Goal: Task Accomplishment & Management: Manage account settings

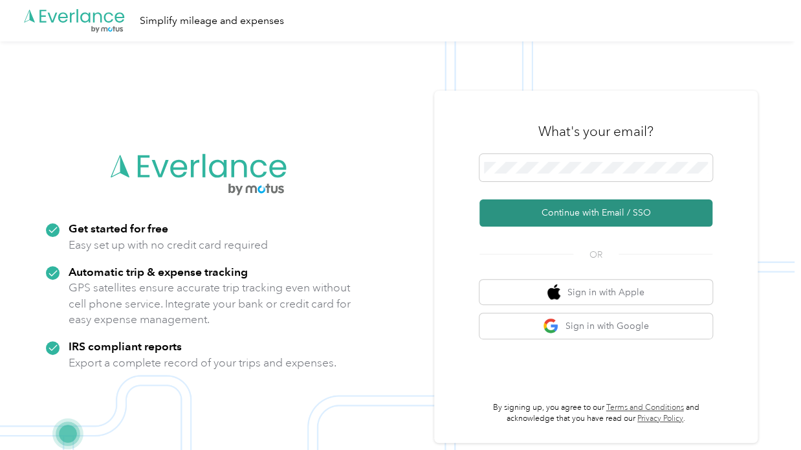
click at [553, 205] on button "Continue with Email / SSO" at bounding box center [595, 212] width 233 height 27
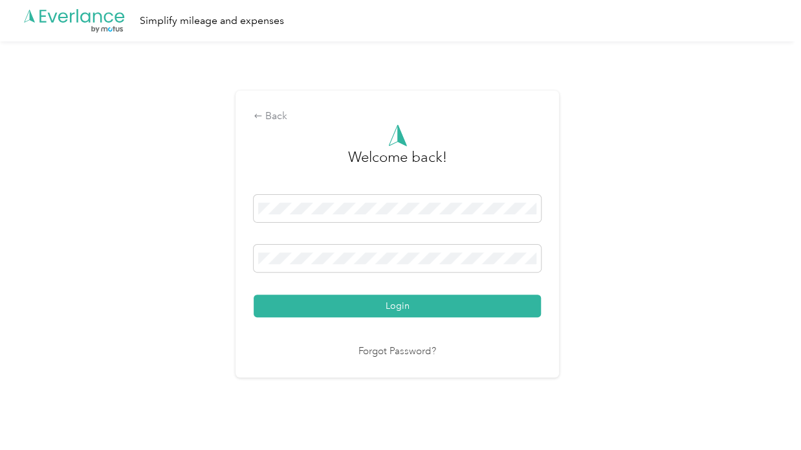
click at [307, 310] on button "Login" at bounding box center [397, 305] width 287 height 23
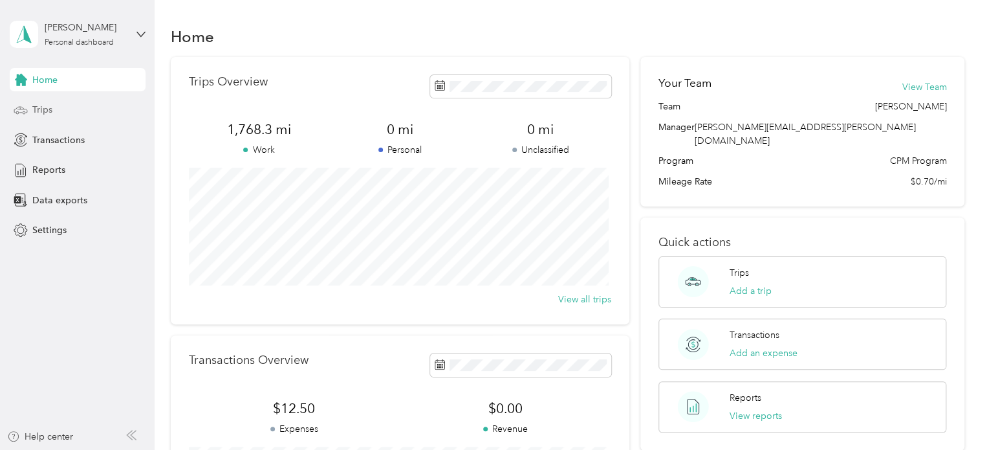
drag, startPoint x: 88, startPoint y: 105, endPoint x: 100, endPoint y: 103, distance: 11.9
click at [88, 105] on div "Trips" at bounding box center [78, 109] width 136 height 23
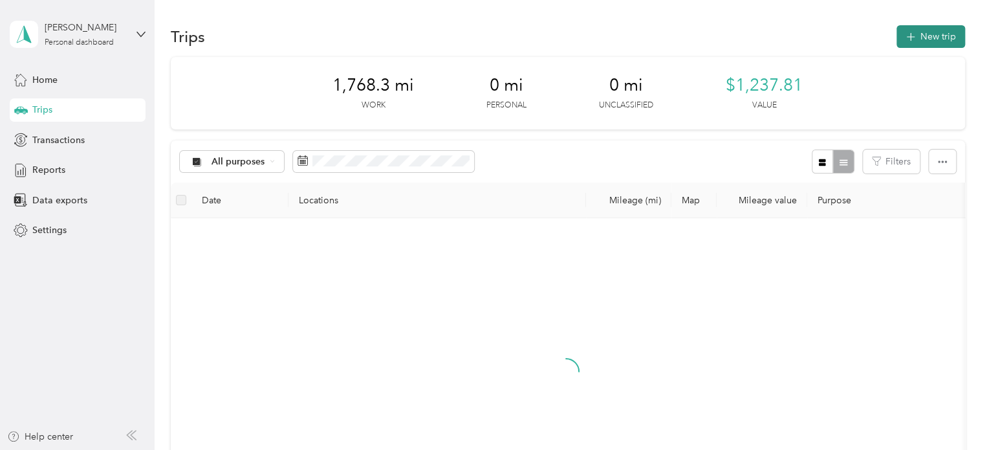
click at [800, 38] on icon "button" at bounding box center [910, 37] width 15 height 15
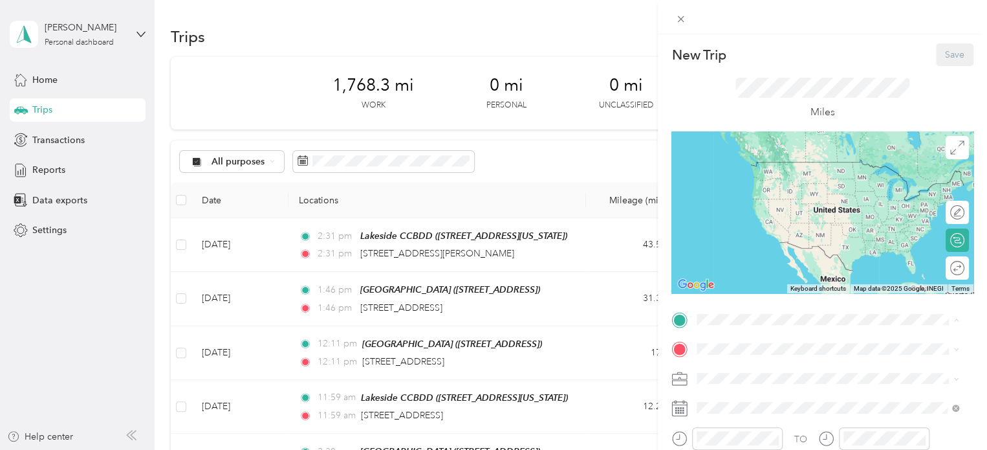
click at [727, 294] on div "[GEOGRAPHIC_DATA] [STREET_ADDRESS]" at bounding box center [762, 282] width 82 height 27
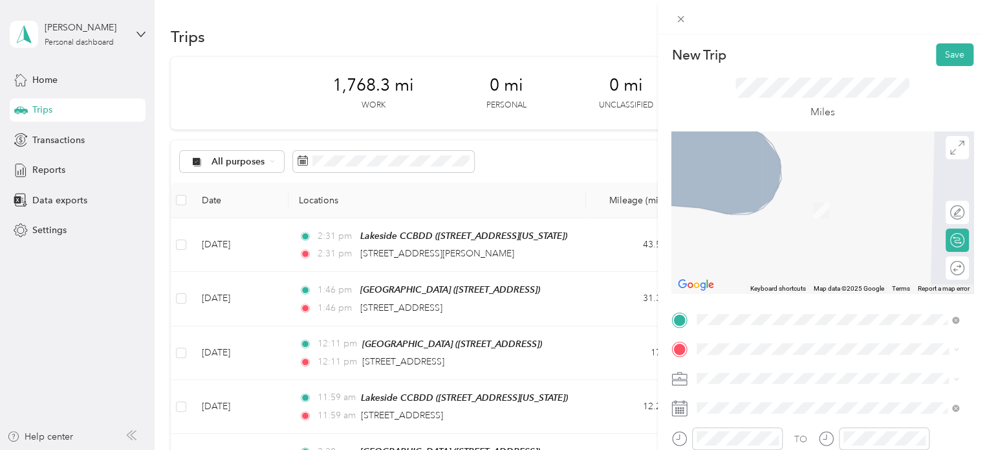
click at [764, 196] on span "[STREET_ADDRESS][US_STATE]" at bounding box center [785, 192] width 129 height 12
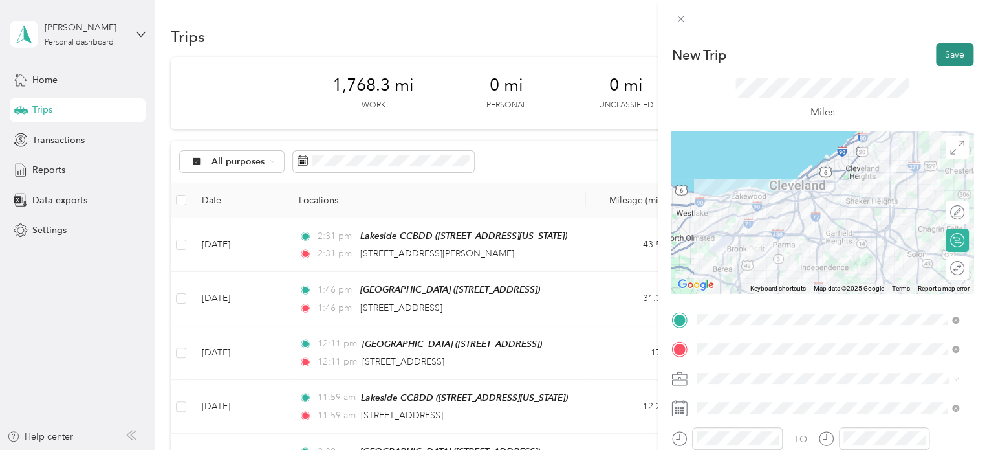
click at [800, 49] on button "Save" at bounding box center [955, 54] width 38 height 23
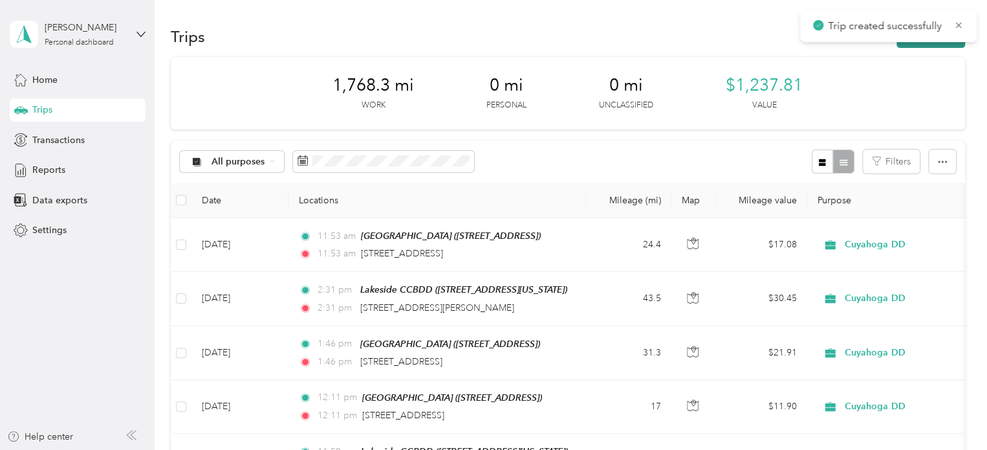
click at [800, 47] on button "New trip" at bounding box center [931, 36] width 69 height 23
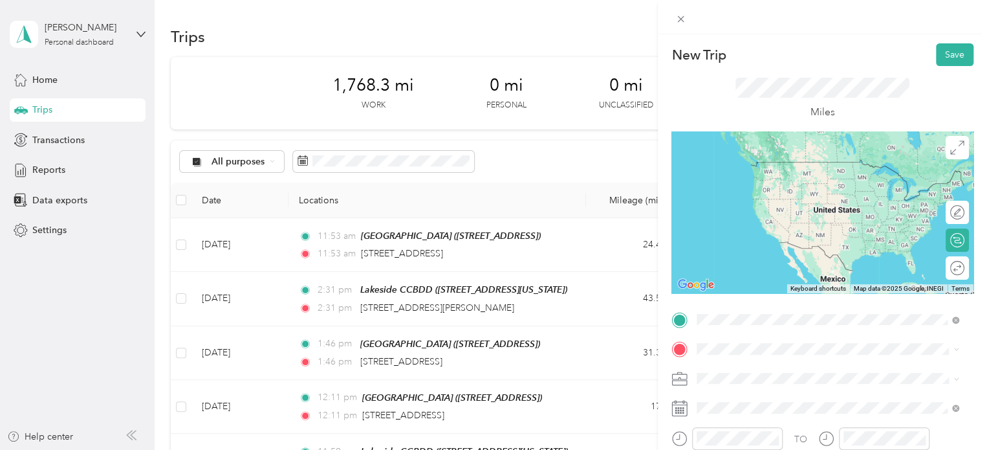
click at [752, 168] on span "[STREET_ADDRESS][US_STATE]" at bounding box center [785, 162] width 129 height 12
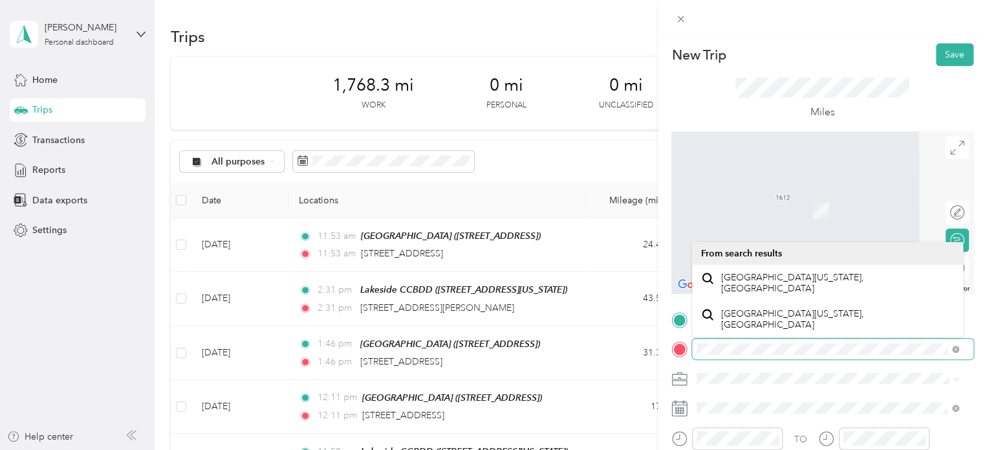
click at [673, 345] on div at bounding box center [822, 348] width 302 height 21
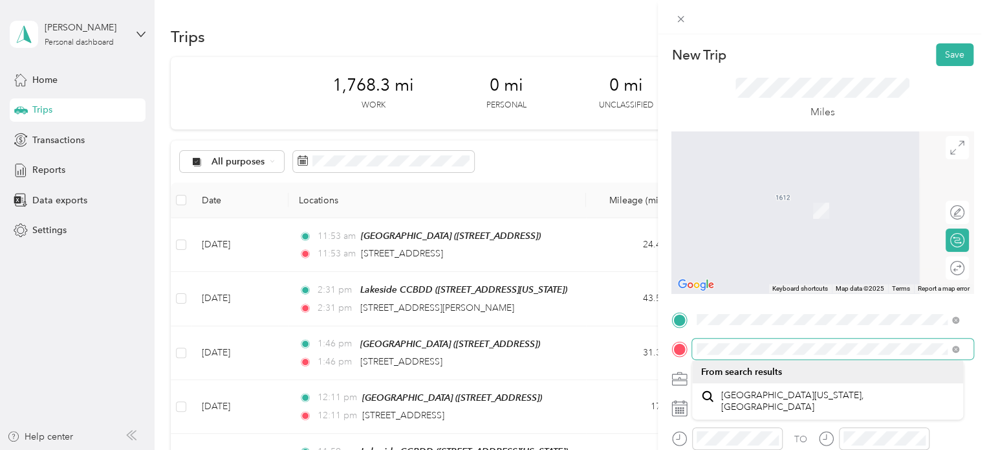
click at [657, 347] on div "New Trip Save This trip cannot be edited because it is either under review, app…" at bounding box center [493, 225] width 987 height 450
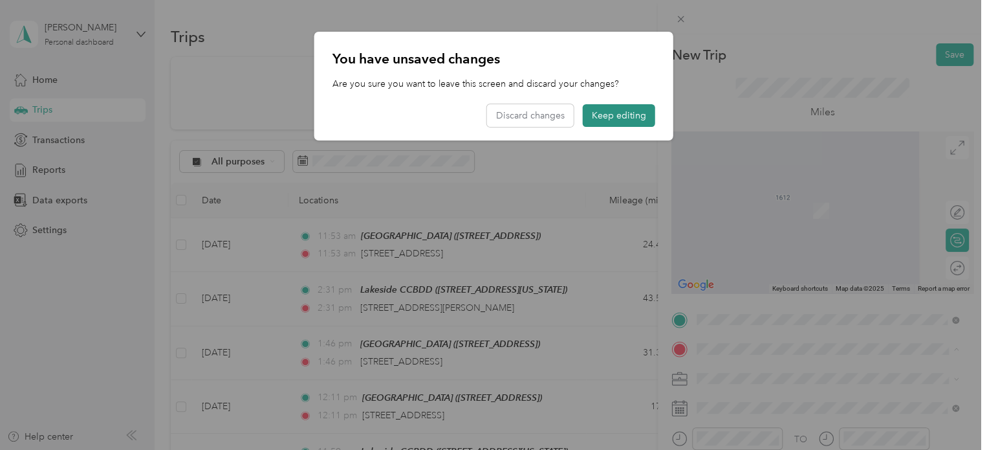
click at [607, 115] on button "Keep editing" at bounding box center [619, 115] width 72 height 23
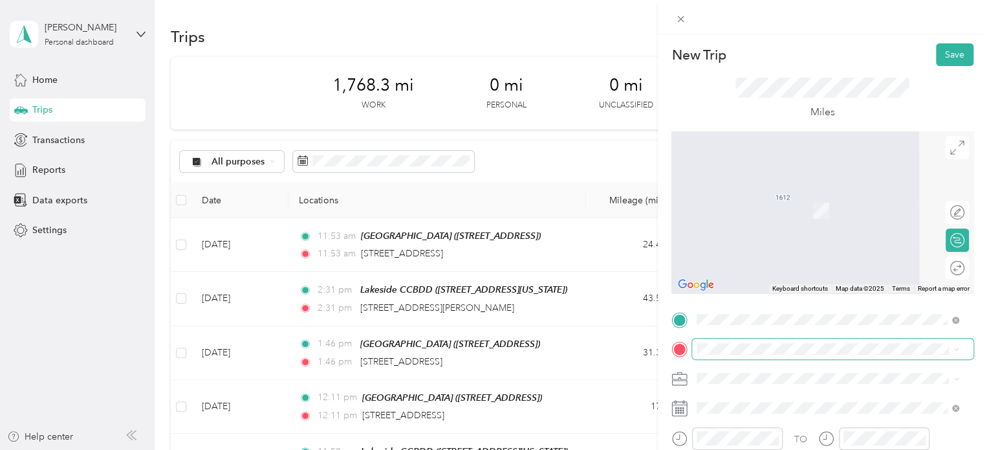
click at [766, 343] on span at bounding box center [832, 348] width 281 height 21
click at [767, 245] on span "[STREET_ADDRESS][US_STATE]" at bounding box center [785, 241] width 129 height 12
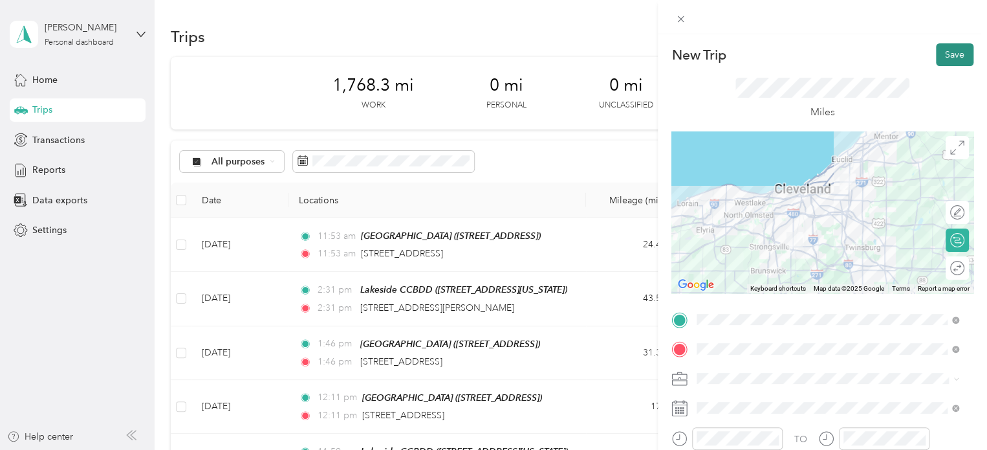
click at [800, 47] on button "Save" at bounding box center [955, 54] width 38 height 23
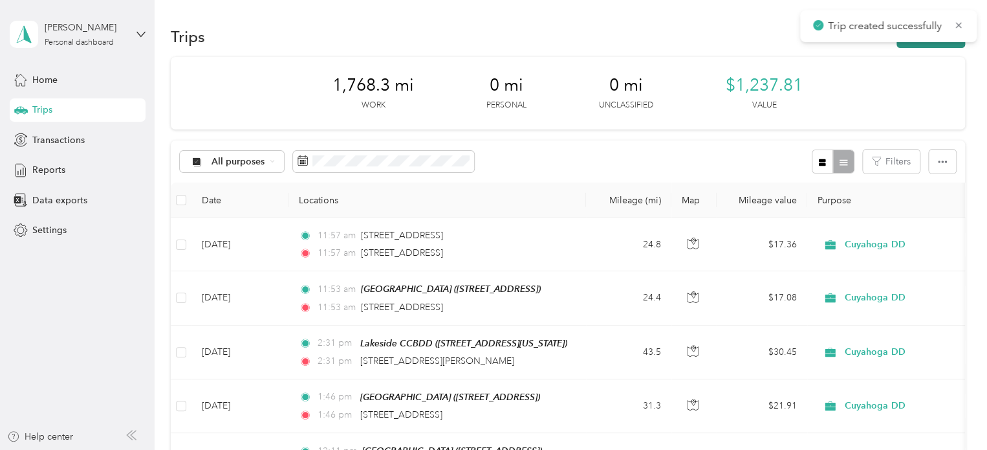
click at [800, 46] on button "New trip" at bounding box center [931, 36] width 69 height 23
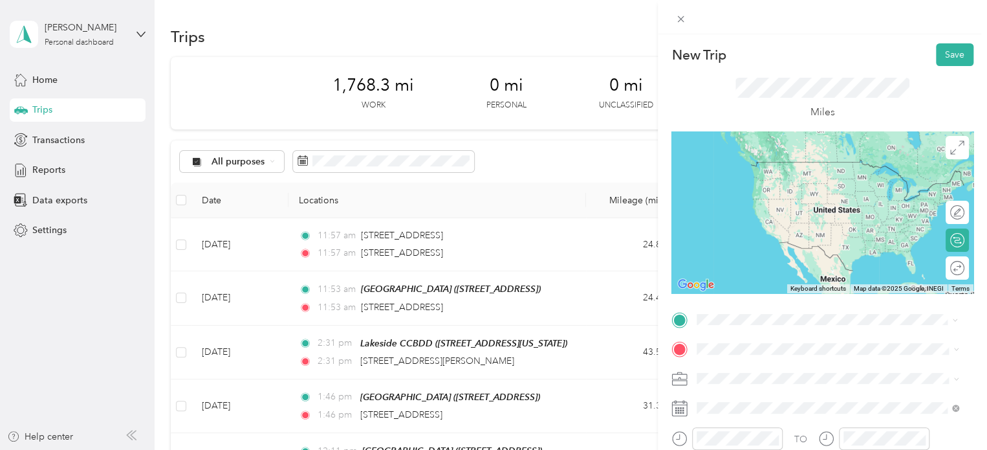
click at [800, 214] on span "[STREET_ADDRESS][US_STATE]" at bounding box center [785, 212] width 129 height 12
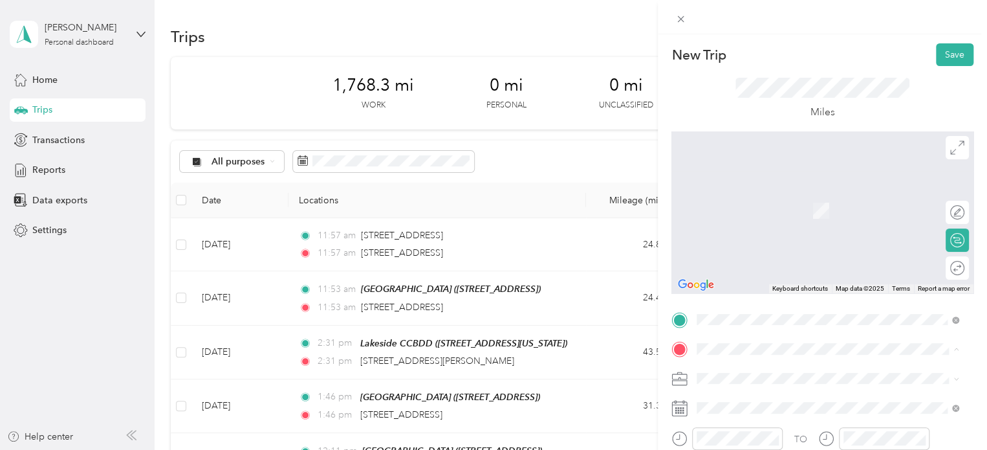
click at [750, 310] on strong "Big Creek" at bounding box center [742, 305] width 42 height 12
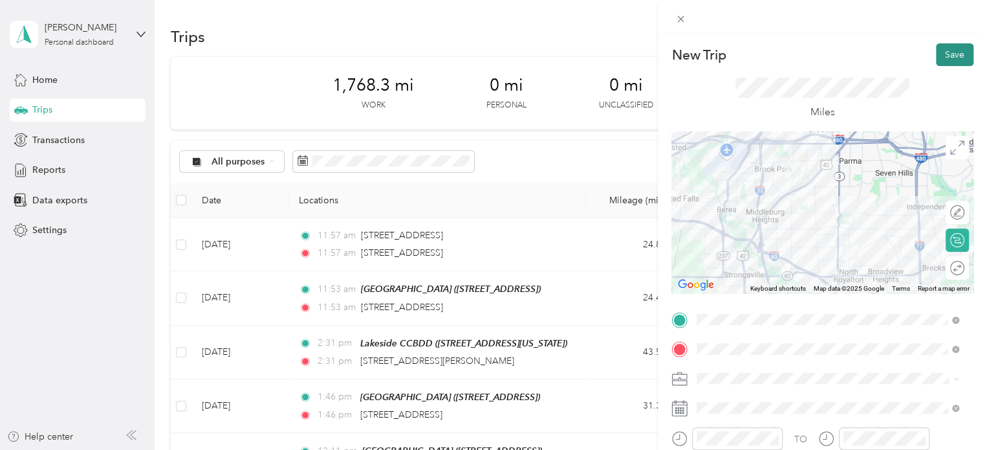
click at [800, 54] on button "Save" at bounding box center [955, 54] width 38 height 23
